Goal: Transaction & Acquisition: Download file/media

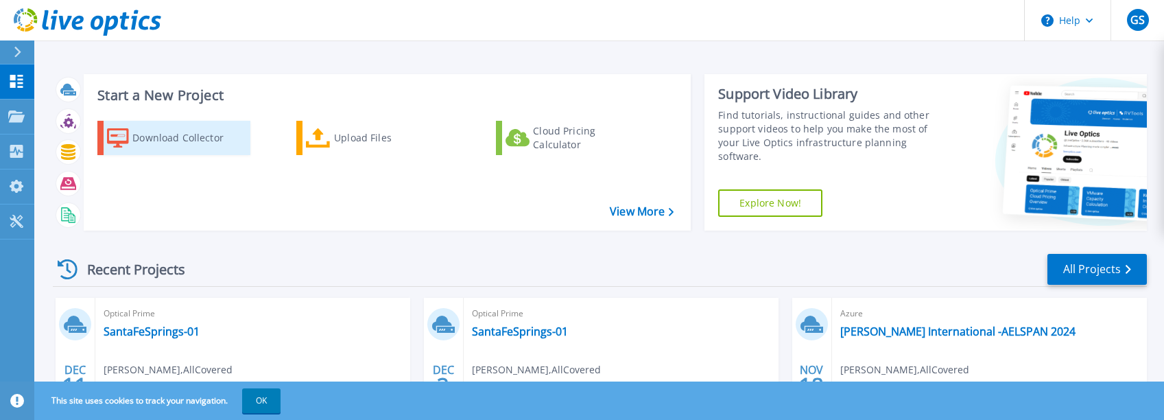
click at [196, 143] on div "Download Collector" at bounding box center [187, 137] width 110 height 27
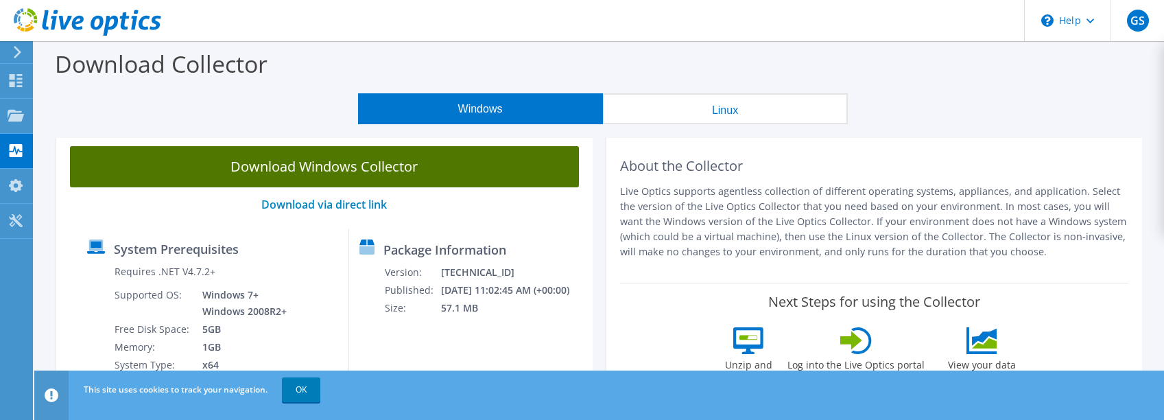
click at [287, 171] on link "Download Windows Collector" at bounding box center [324, 166] width 509 height 41
